Goal: Find specific page/section: Find specific page/section

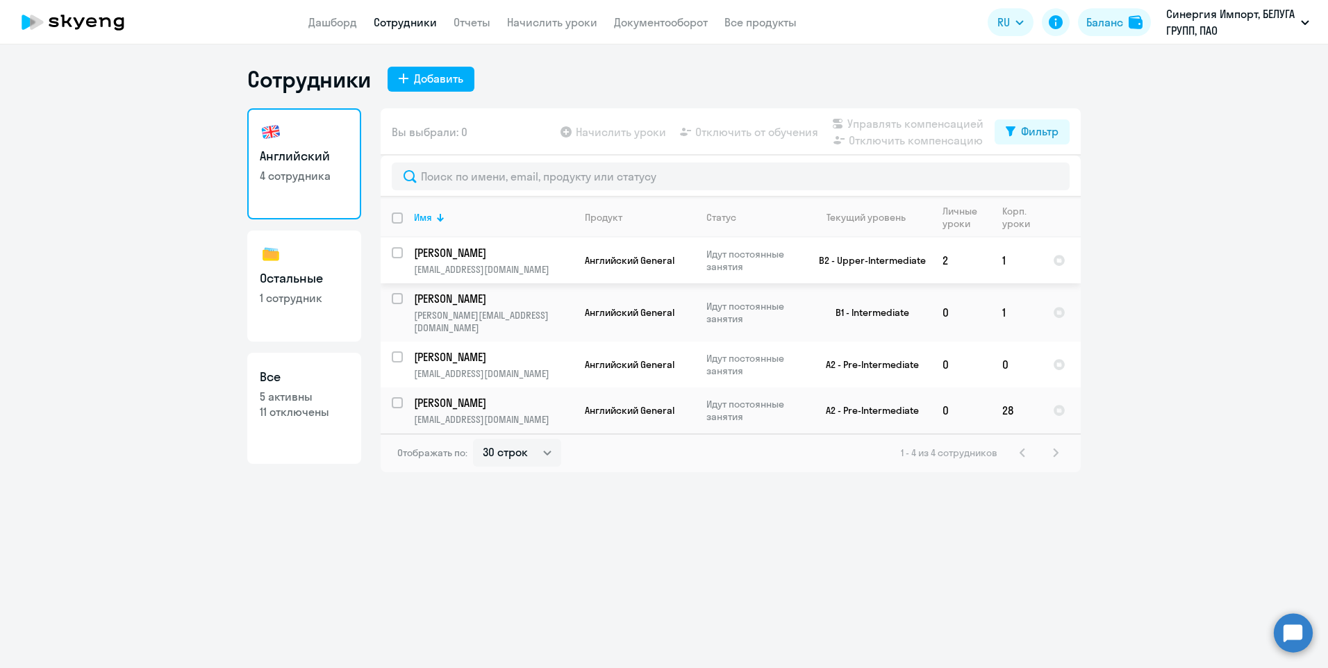
select select "30"
click at [335, 276] on h3 "Остальные" at bounding box center [304, 278] width 89 height 18
select select "30"
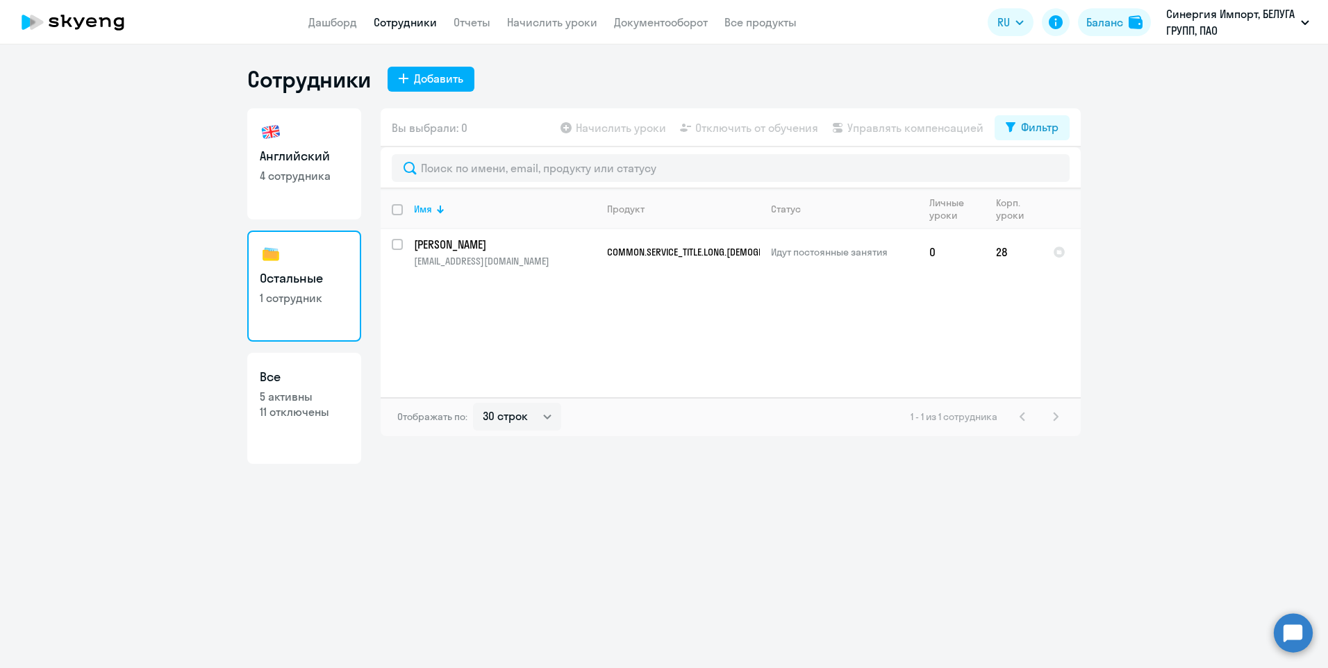
click at [296, 169] on p "4 сотрудника" at bounding box center [304, 175] width 89 height 15
select select "30"
